Goal: Find specific fact: Find specific fact

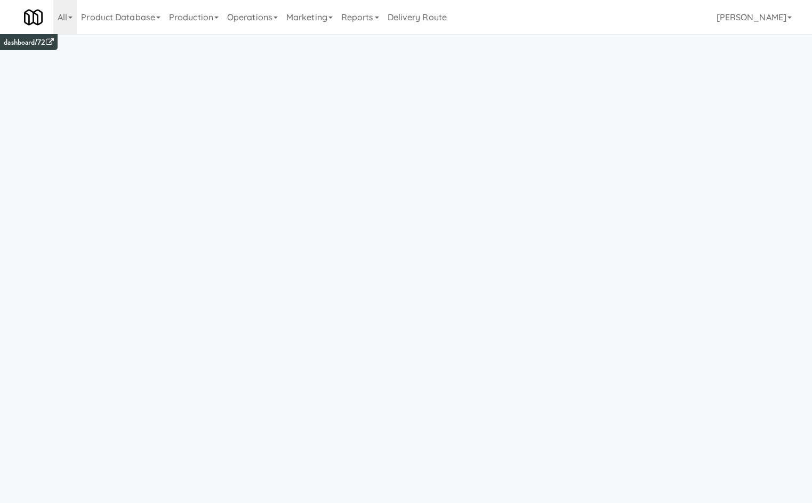
drag, startPoint x: 256, startPoint y: 11, endPoint x: 261, endPoint y: 78, distance: 66.8
click at [256, 12] on link "Operations" at bounding box center [252, 17] width 59 height 34
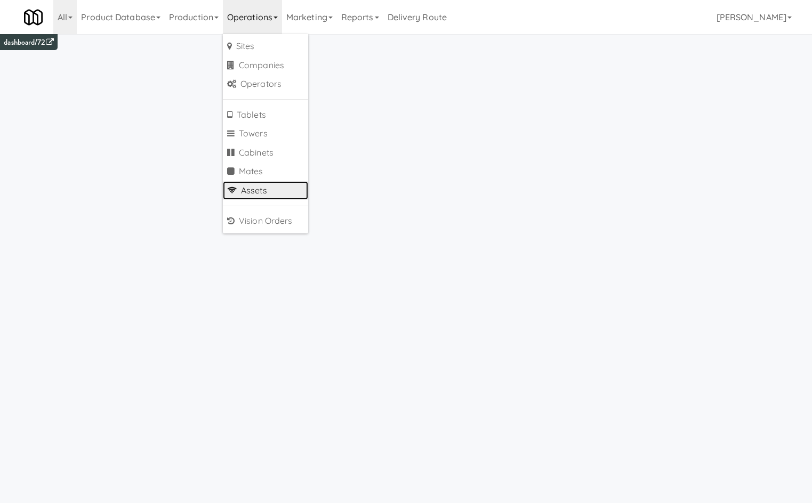
click at [253, 192] on link "Assets" at bounding box center [265, 190] width 85 height 19
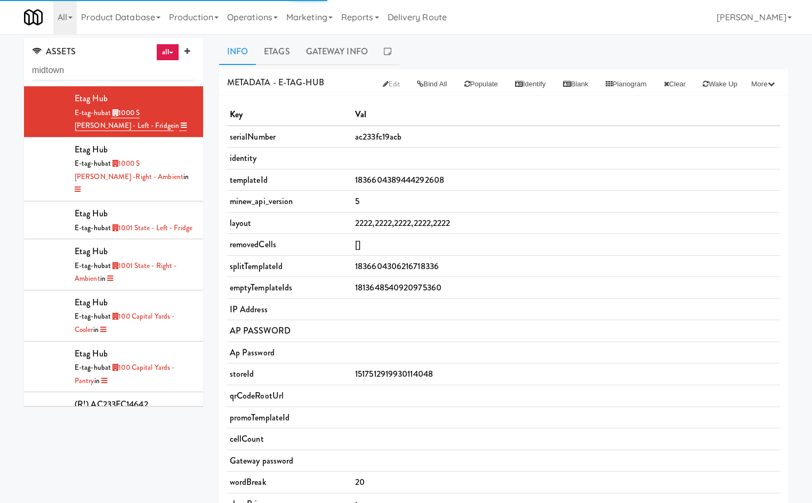
type input "midtown"
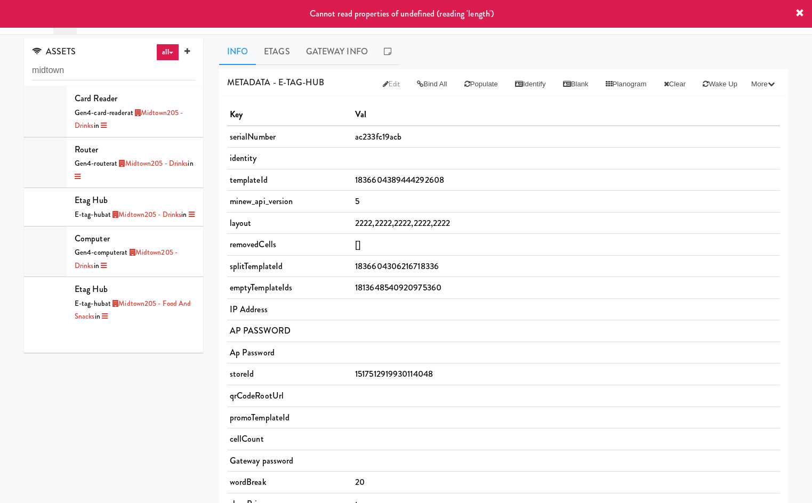
click at [253, 26] on div "Cannot read properties of undefined (reading 'length')" at bounding box center [406, 14] width 812 height 28
click at [244, 34] on body "Cannot read properties of undefined (reading 'length') Okay Okay Select date: p…" at bounding box center [406, 285] width 812 height 503
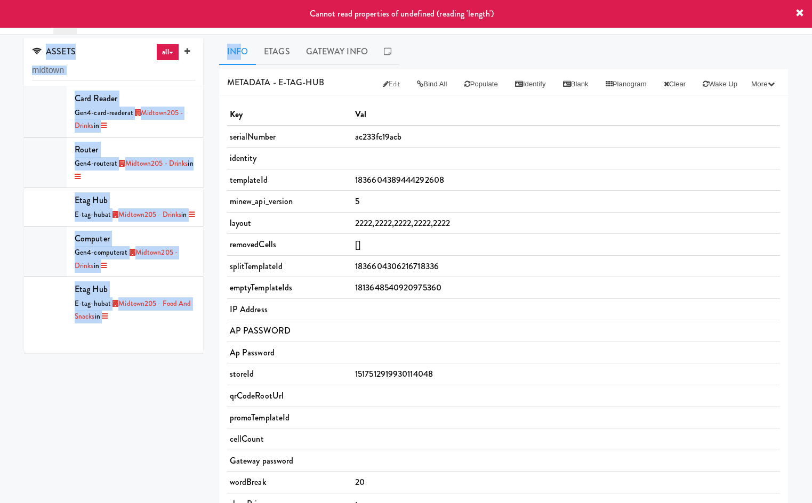
click at [244, 31] on link "Operations" at bounding box center [252, 17] width 59 height 34
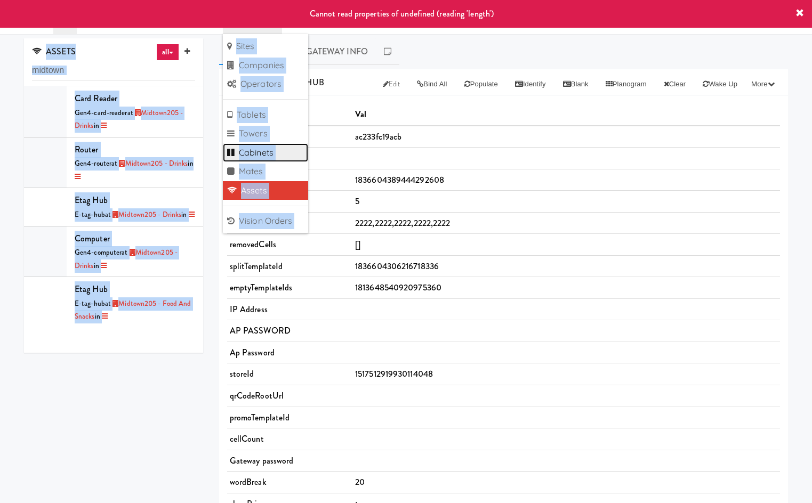
click at [266, 152] on link "Cabinets" at bounding box center [265, 152] width 85 height 19
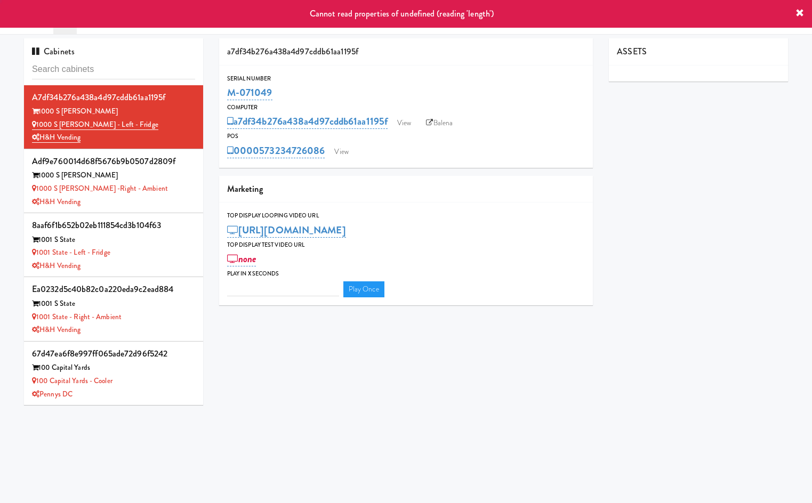
type input "3"
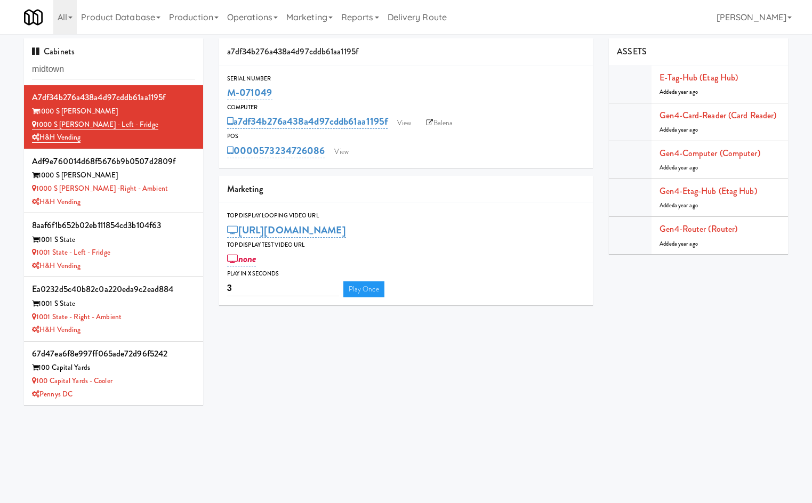
type input "midtown"
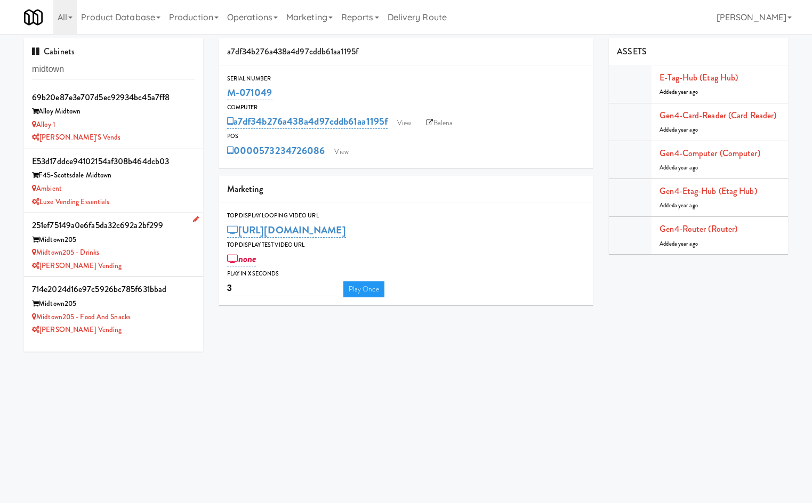
click at [138, 269] on div "[PERSON_NAME] Vending" at bounding box center [113, 266] width 163 height 13
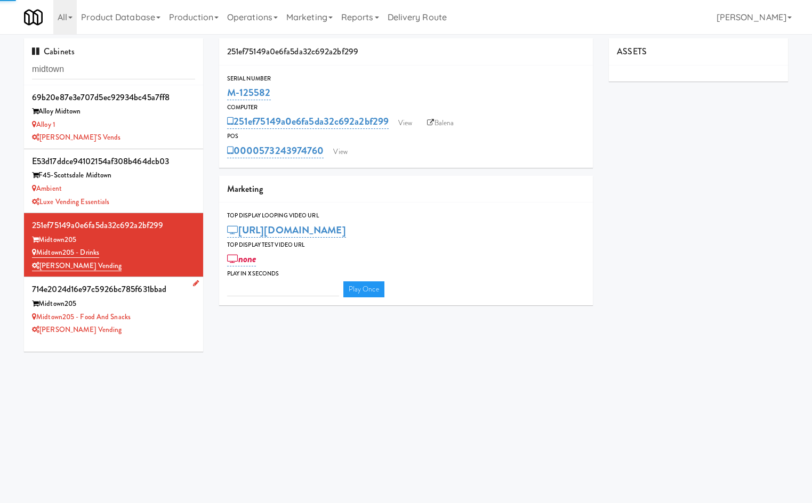
type input "3"
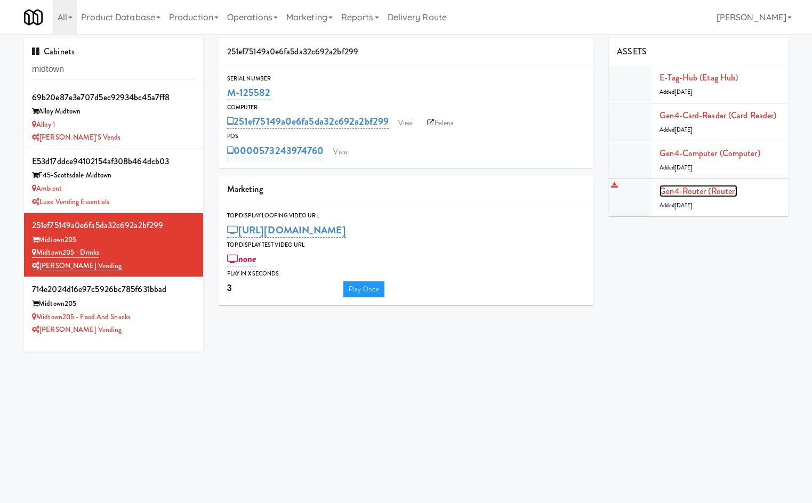
click at [714, 193] on link "Gen4-router (Router)" at bounding box center [698, 191] width 78 height 12
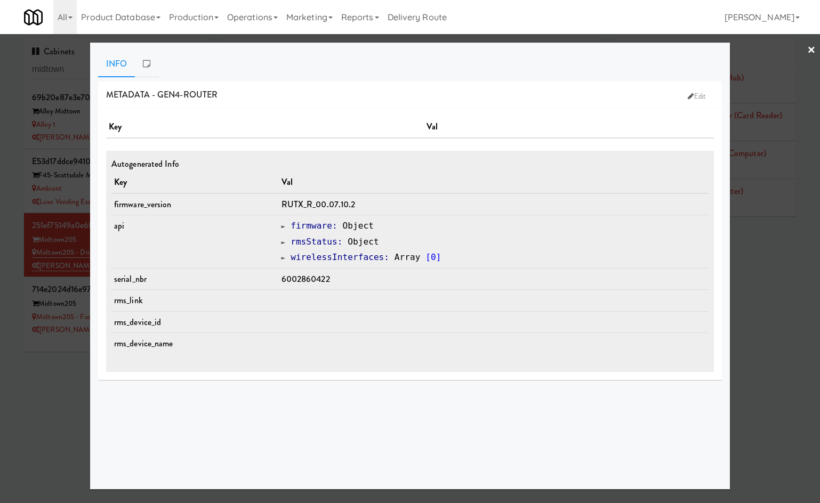
click at [39, 388] on div at bounding box center [410, 251] width 820 height 503
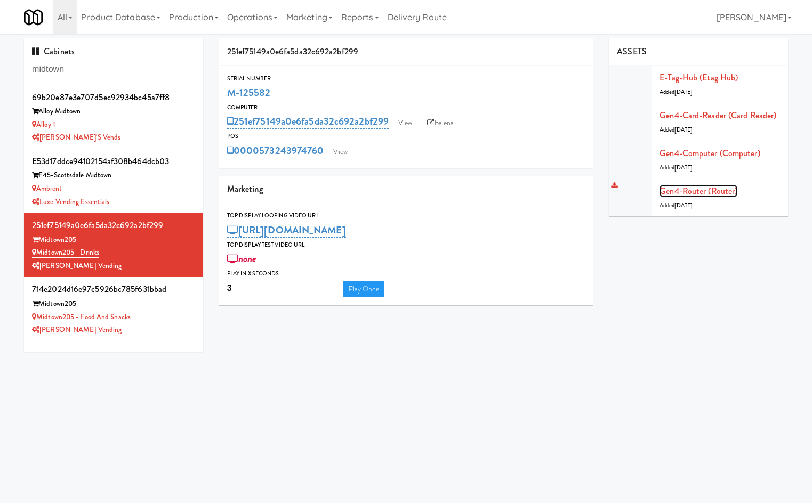
click at [704, 190] on link "Gen4-router (Router)" at bounding box center [698, 191] width 78 height 12
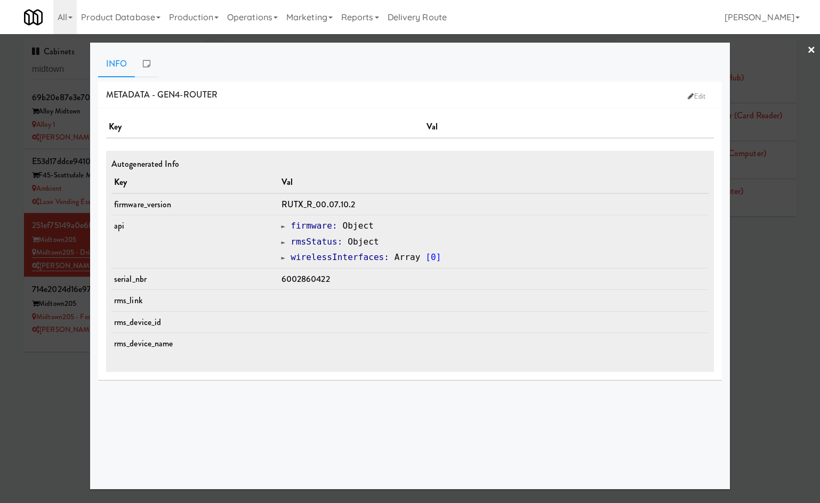
click at [320, 271] on td "6002860422" at bounding box center [494, 279] width 430 height 22
copy span "6002860422"
